Goal: Information Seeking & Learning: Learn about a topic

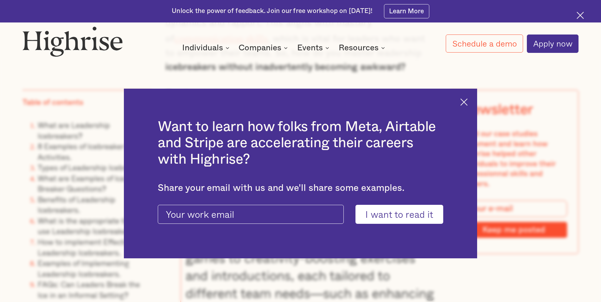
scroll to position [760, 0]
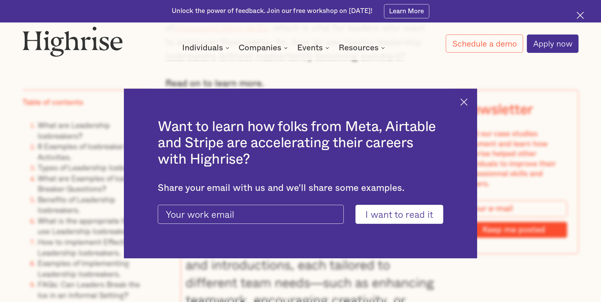
click at [467, 98] on img at bounding box center [463, 101] width 7 height 7
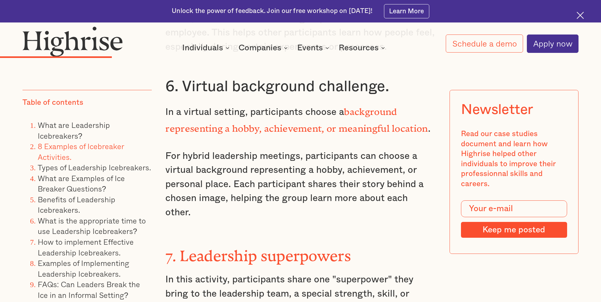
scroll to position [2502, 0]
drag, startPoint x: 165, startPoint y: 141, endPoint x: 181, endPoint y: 143, distance: 16.4
click at [181, 150] on p "For hybrid leadership meetings, participants can choose a virtual background re…" at bounding box center [300, 185] width 270 height 70
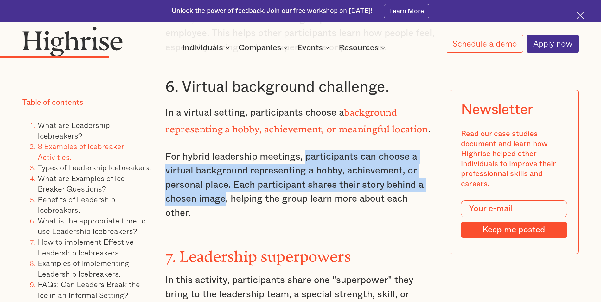
drag, startPoint x: 306, startPoint y: 141, endPoint x: 222, endPoint y: 189, distance: 96.9
click at [222, 189] on p "For hybrid leadership meetings, participants can choose a virtual background re…" at bounding box center [300, 185] width 270 height 70
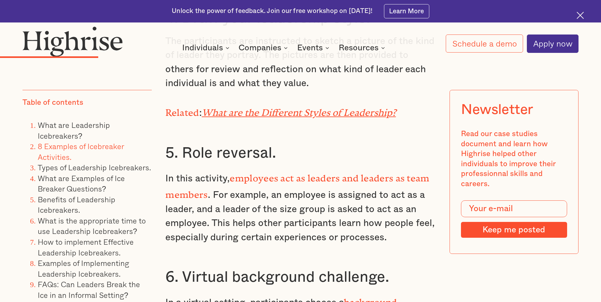
scroll to position [2534, 0]
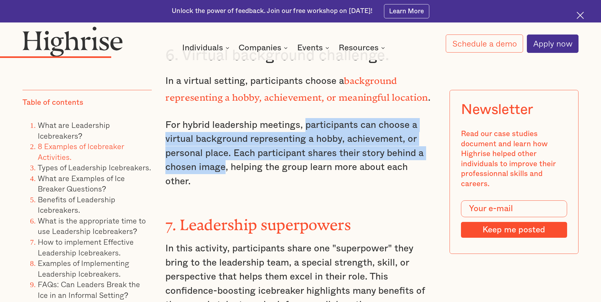
copy p "participants can choose a virtual background representing a hobby, achievement,…"
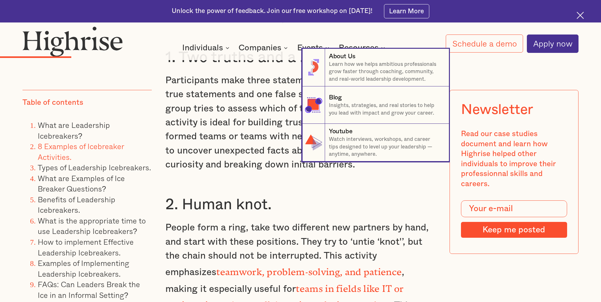
scroll to position [1774, 0]
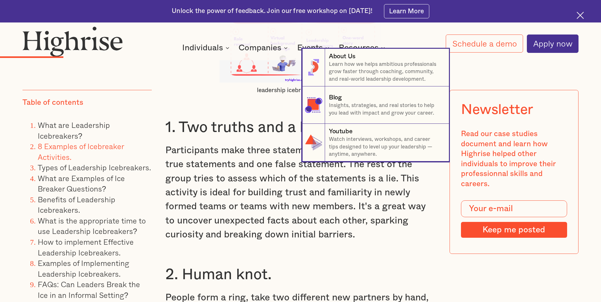
click at [212, 157] on nav "8 About Us Learn how we helps ambitious professionals grow faster through coach…" at bounding box center [300, 105] width 601 height 113
click at [206, 145] on nav "8 About Us Learn how we helps ambitious professionals grow faster through coach…" at bounding box center [300, 105] width 601 height 113
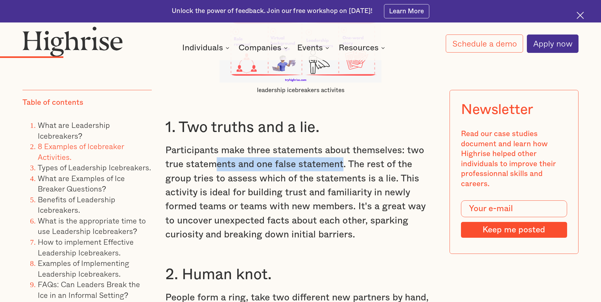
drag, startPoint x: 216, startPoint y: 170, endPoint x: 342, endPoint y: 167, distance: 126.1
click at [342, 167] on p "Participants make three statements about themselves: two true statements and on…" at bounding box center [300, 192] width 270 height 98
click at [246, 169] on p "Participants make three statements about themselves: two true statements and on…" at bounding box center [300, 192] width 270 height 98
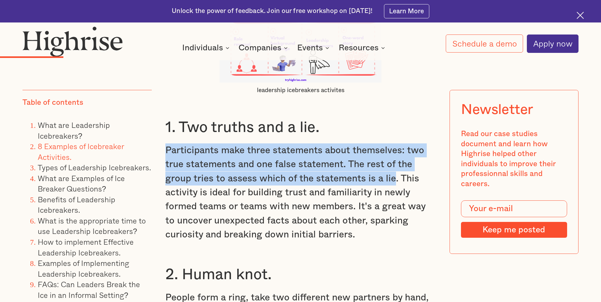
drag, startPoint x: 165, startPoint y: 154, endPoint x: 392, endPoint y: 183, distance: 228.9
click at [392, 183] on p "Participants make three statements about themselves: two true statements and on…" at bounding box center [300, 192] width 270 height 98
drag, startPoint x: 392, startPoint y: 183, endPoint x: 349, endPoint y: 179, distance: 43.0
click at [349, 179] on p "Participants make three statements about themselves: two true statements and on…" at bounding box center [300, 192] width 270 height 98
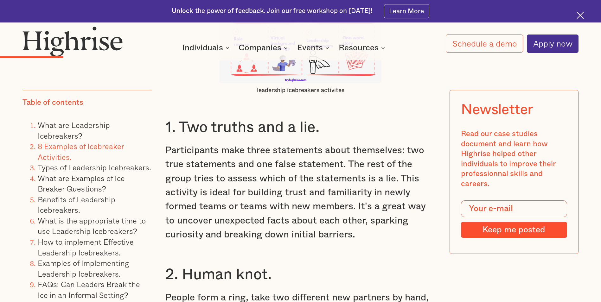
click at [391, 183] on p "Participants make three statements about themselves: two true statements and on…" at bounding box center [300, 192] width 270 height 98
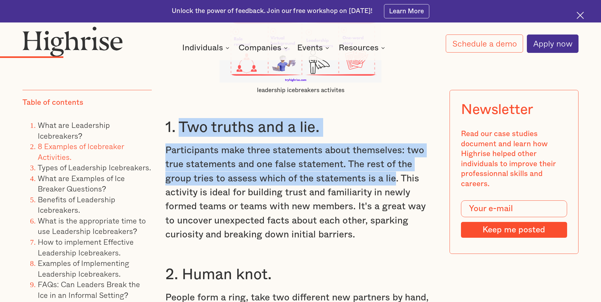
drag, startPoint x: 392, startPoint y: 184, endPoint x: 182, endPoint y: 139, distance: 215.0
drag, startPoint x: 182, startPoint y: 139, endPoint x: 207, endPoint y: 154, distance: 29.0
copy div "Two truths and a lie. Participants make three statements about themselves: two …"
